Goal: Transaction & Acquisition: Book appointment/travel/reservation

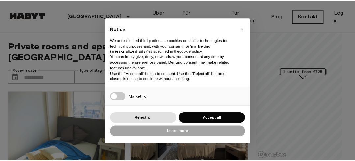
scroll to position [33, 0]
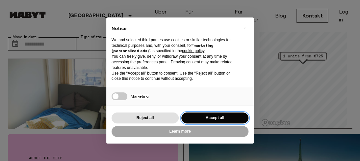
click at [217, 116] on button "Accept all" at bounding box center [215, 117] width 67 height 11
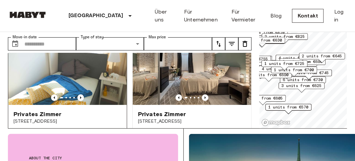
click at [49, 72] on img at bounding box center [67, 65] width 119 height 79
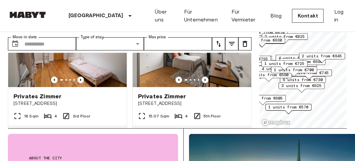
scroll to position [791, 0]
